Goal: Information Seeking & Learning: Check status

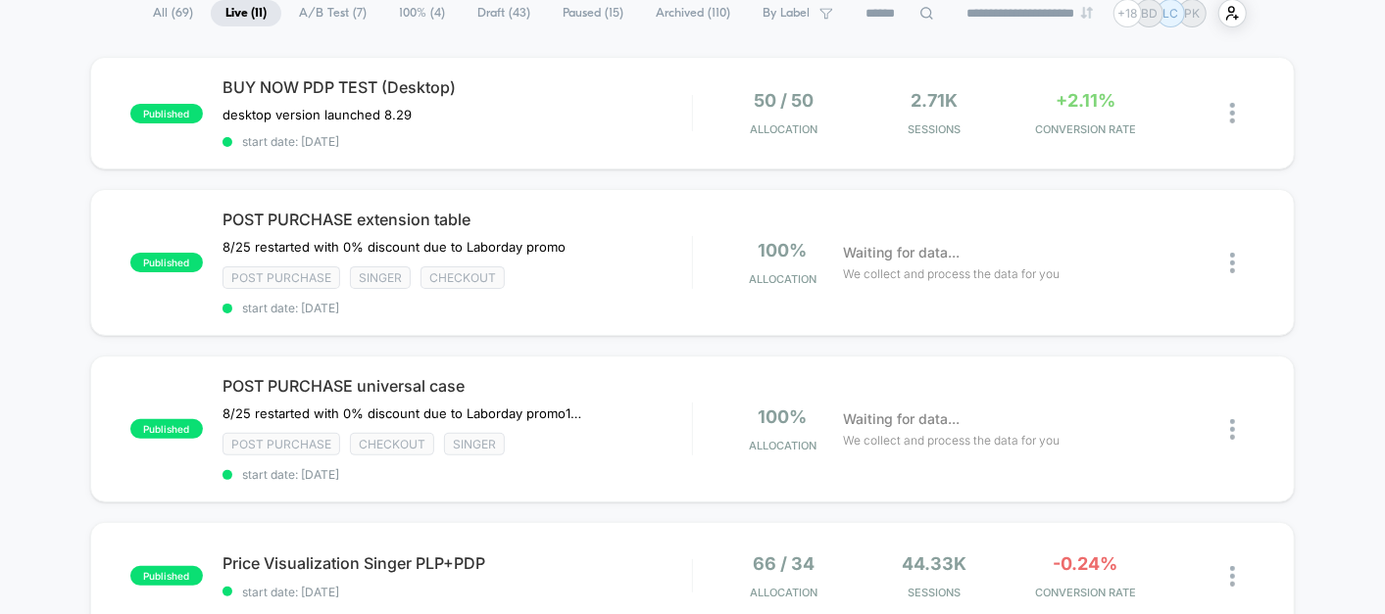
scroll to position [156, 0]
click at [655, 378] on span "POST PURCHASE universal case" at bounding box center [456, 387] width 469 height 20
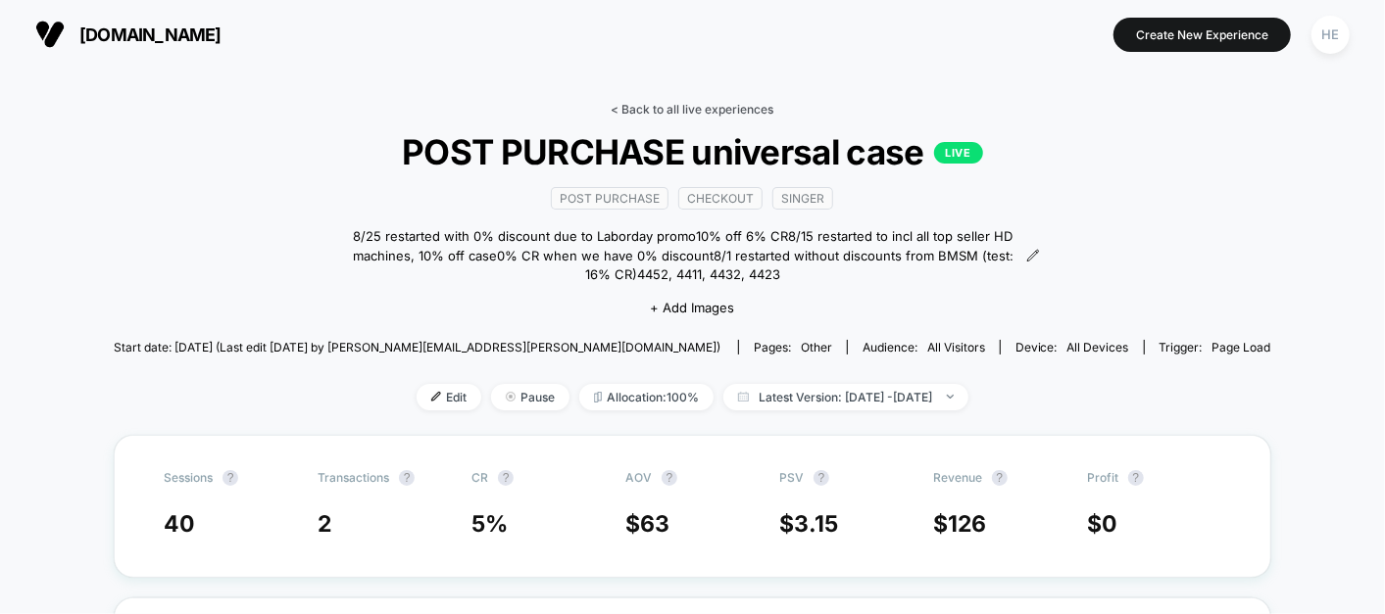
click at [689, 105] on link "< Back to all live experiences" at bounding box center [693, 109] width 163 height 15
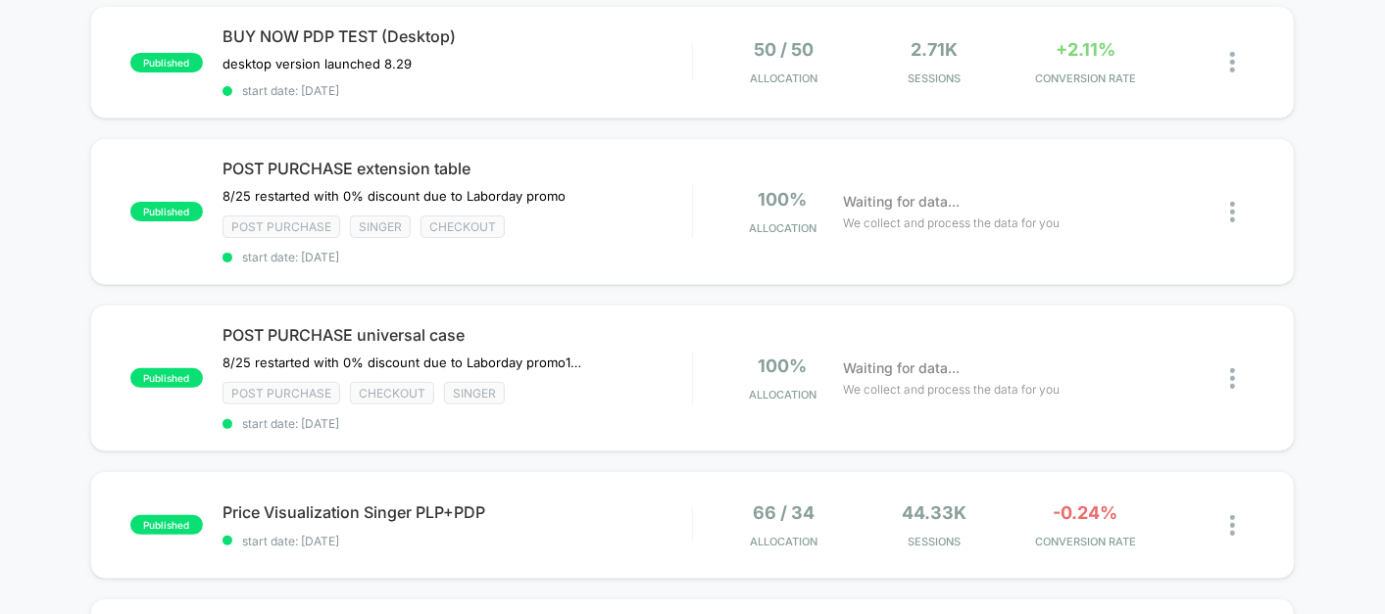
scroll to position [285, 0]
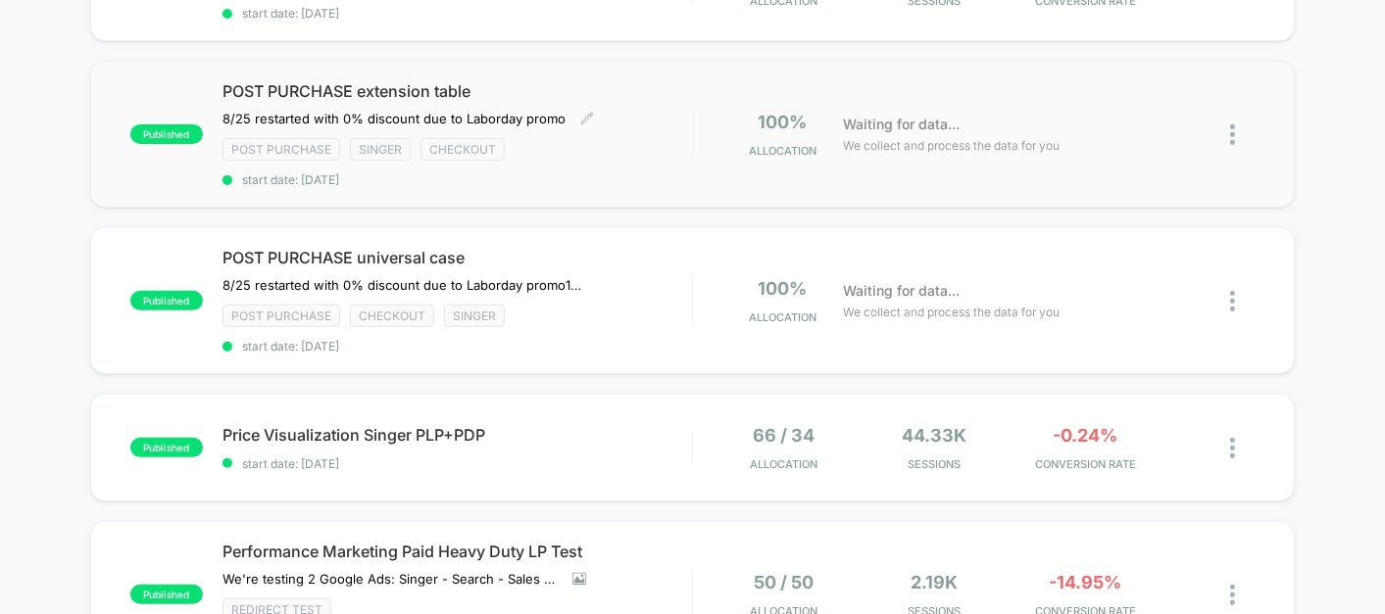
click at [636, 124] on div "POST PURCHASE extension table ﻿8/25 restarted with 0% discount due to Laborday …" at bounding box center [456, 134] width 469 height 106
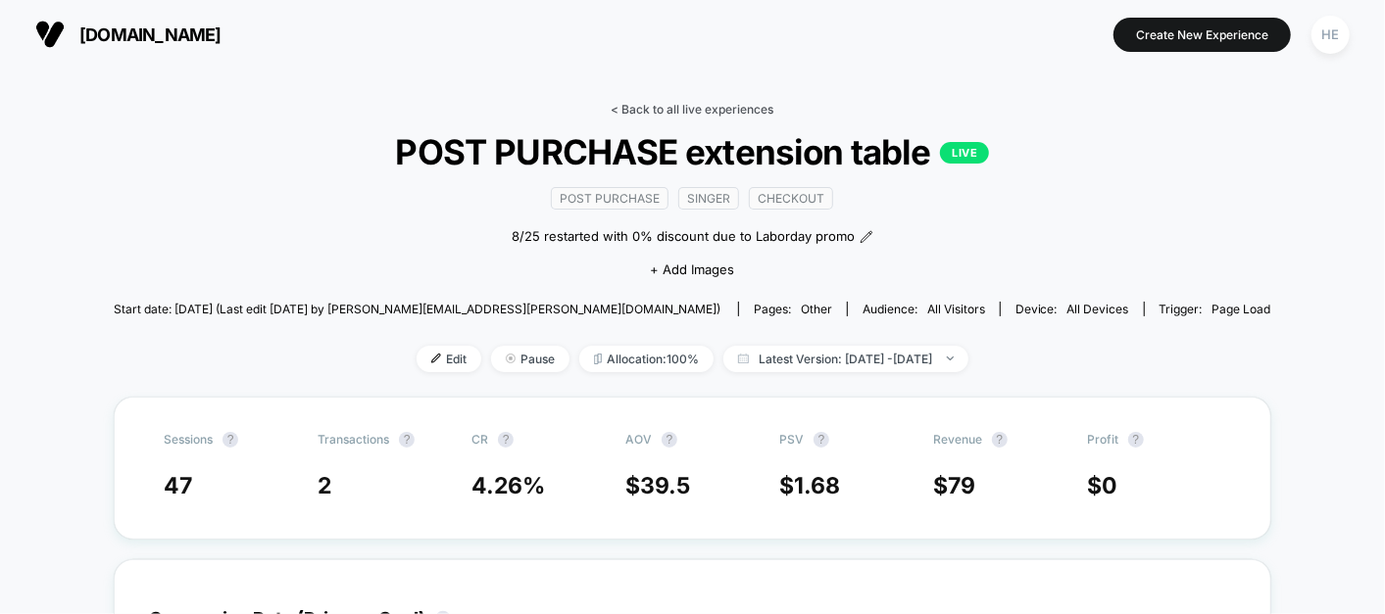
click at [654, 107] on link "< Back to all live experiences" at bounding box center [693, 109] width 163 height 15
